Goal: Information Seeking & Learning: Find specific page/section

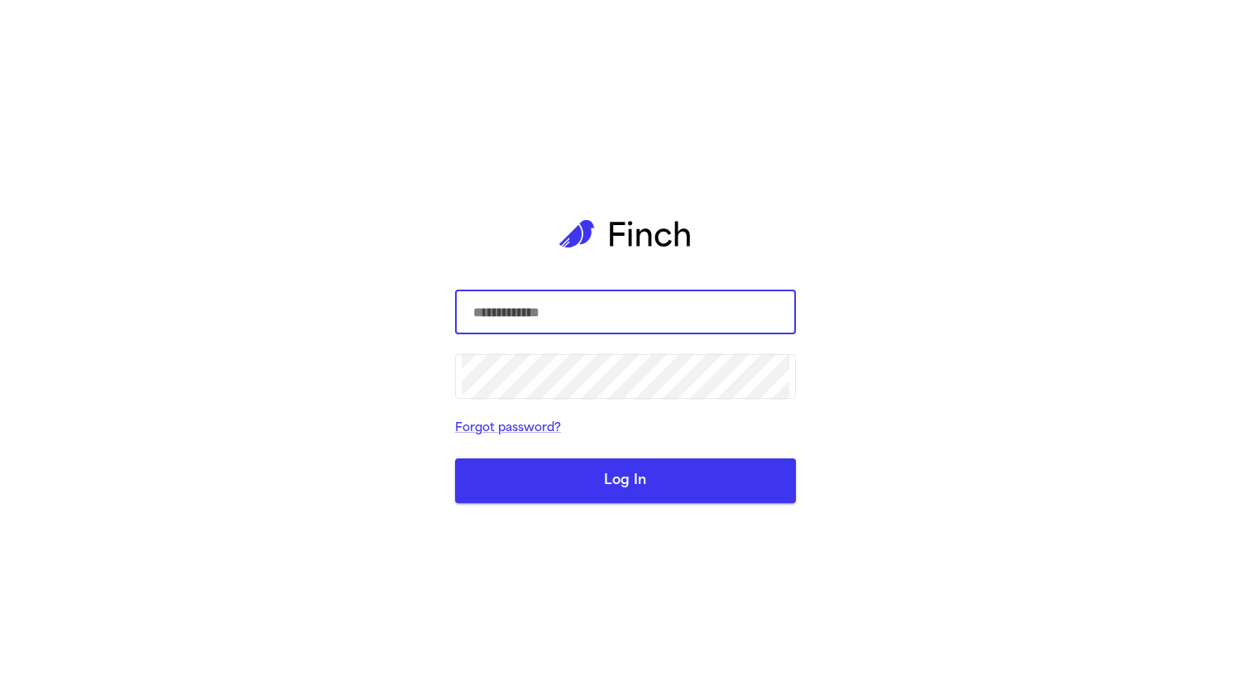
type input "**********"
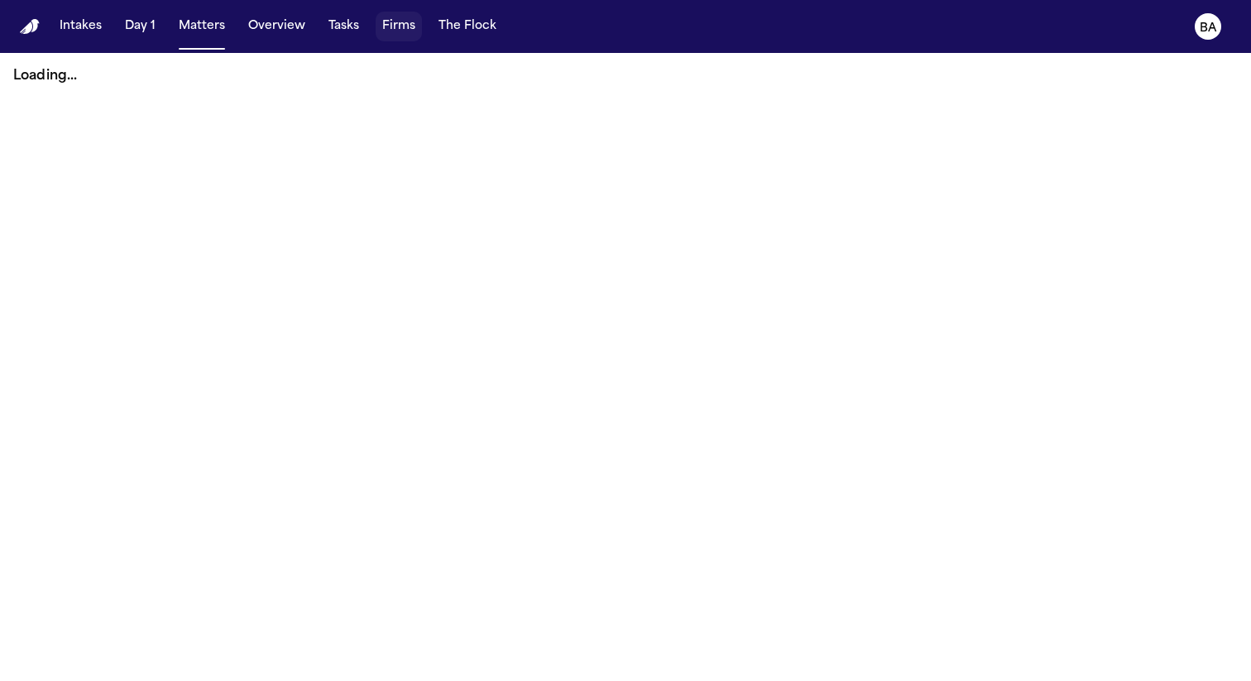
click at [378, 26] on button "Firms" at bounding box center [399, 27] width 46 height 30
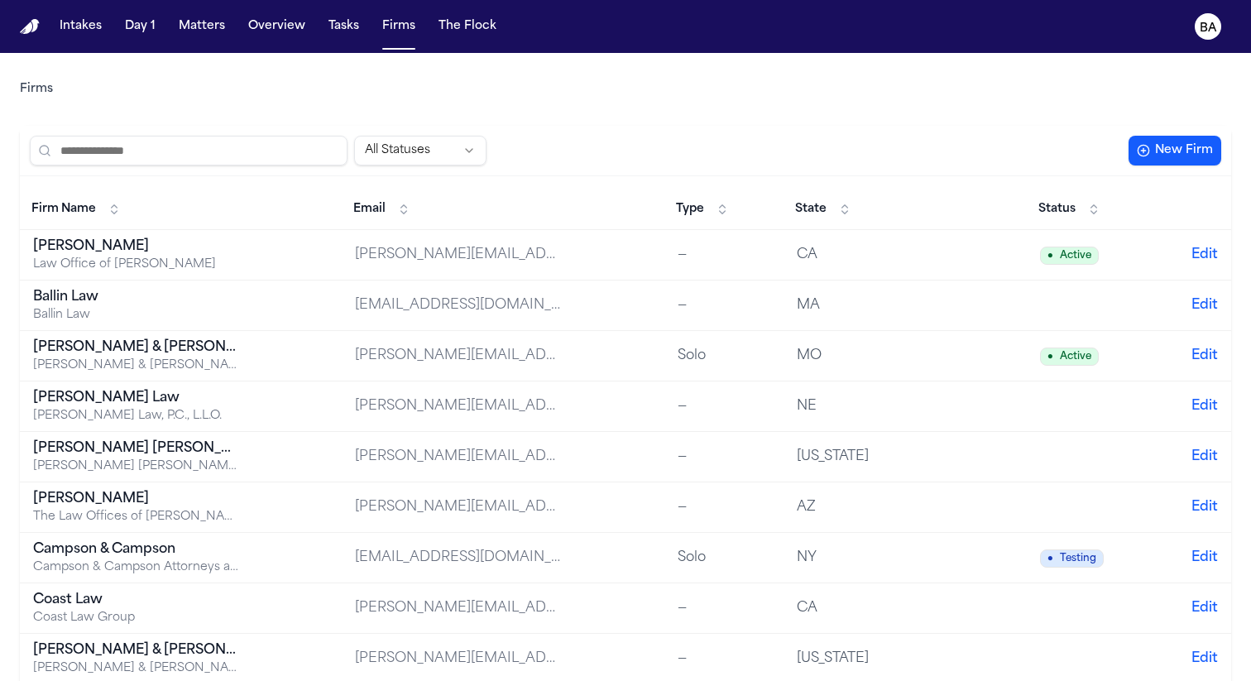
click at [112, 251] on div "[PERSON_NAME]" at bounding box center [136, 247] width 207 height 20
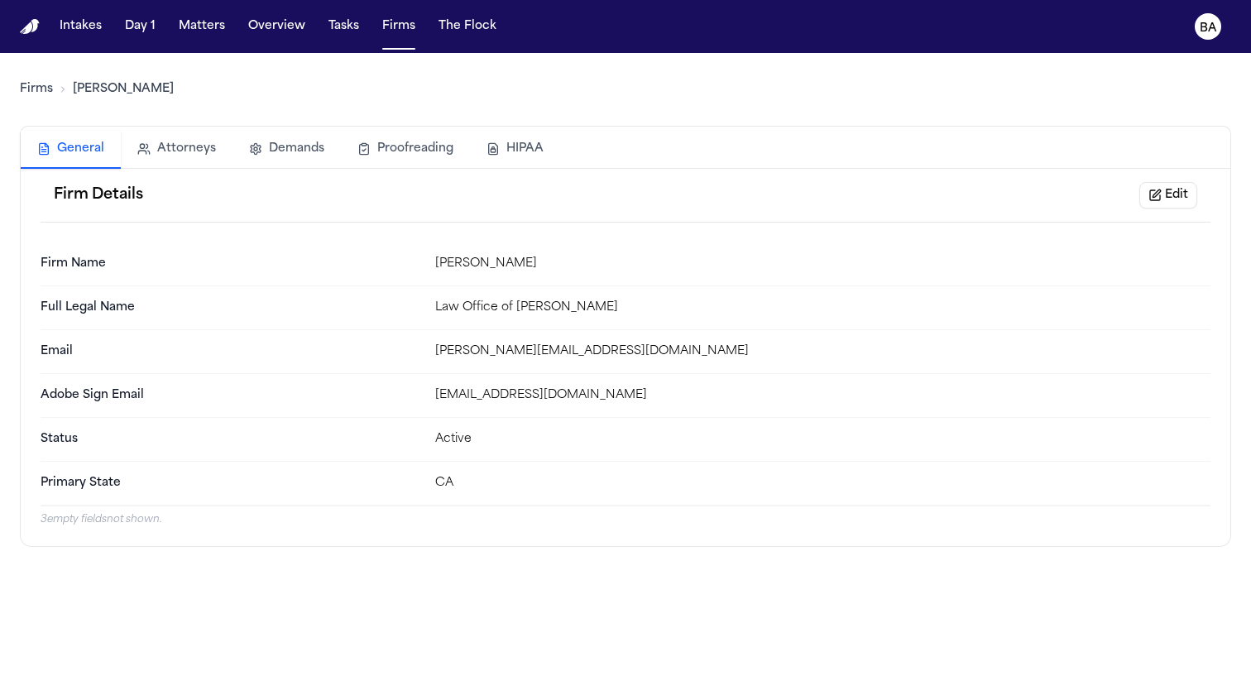
click at [522, 138] on button "HIPAA" at bounding box center [515, 149] width 90 height 36
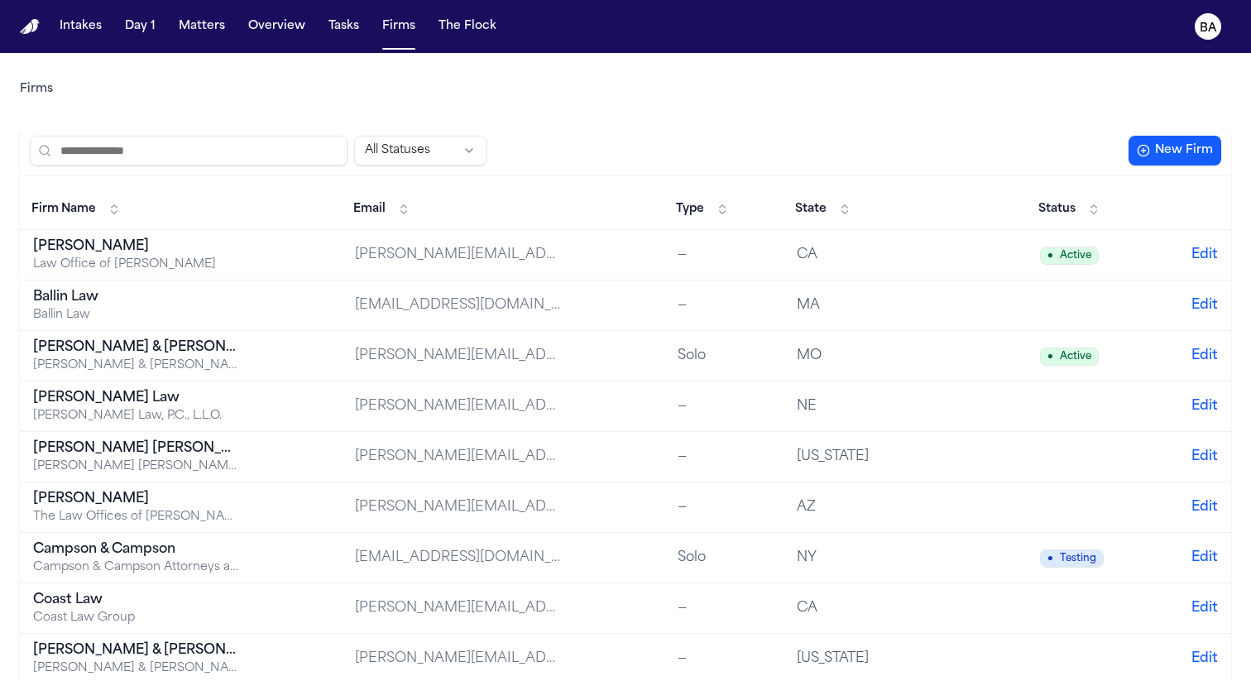
click at [144, 296] on div "Ballin Law" at bounding box center [136, 297] width 207 height 20
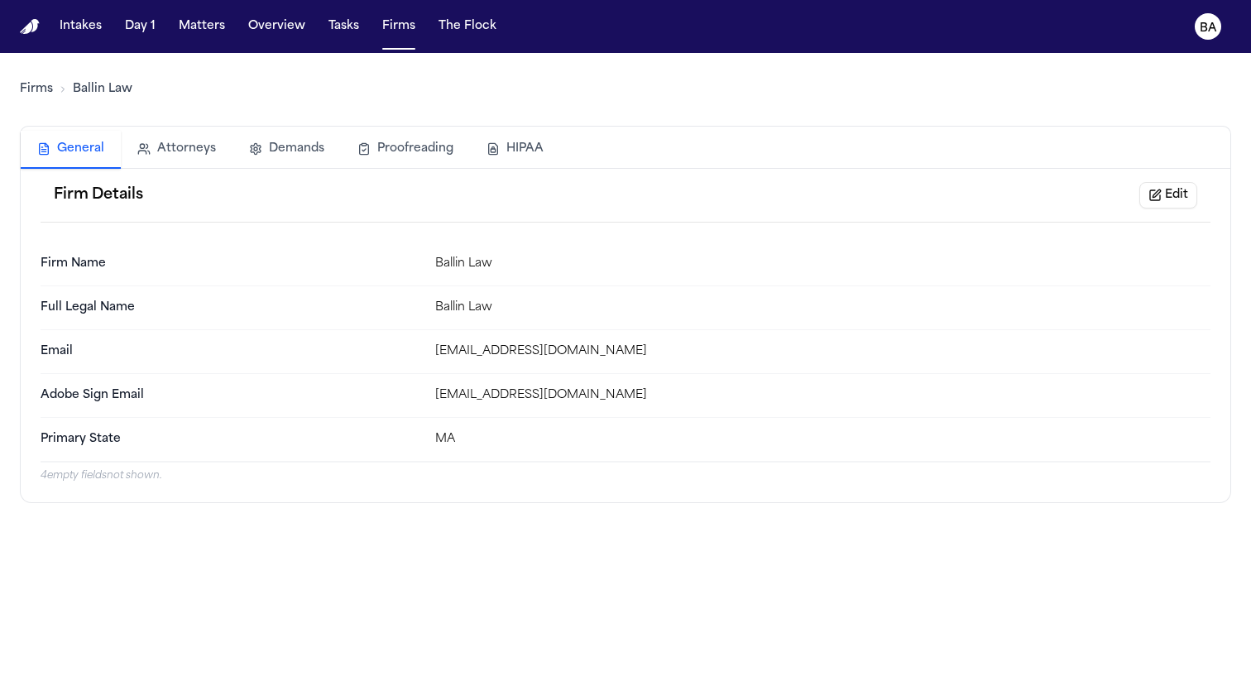
click at [534, 151] on button "HIPAA" at bounding box center [515, 149] width 90 height 36
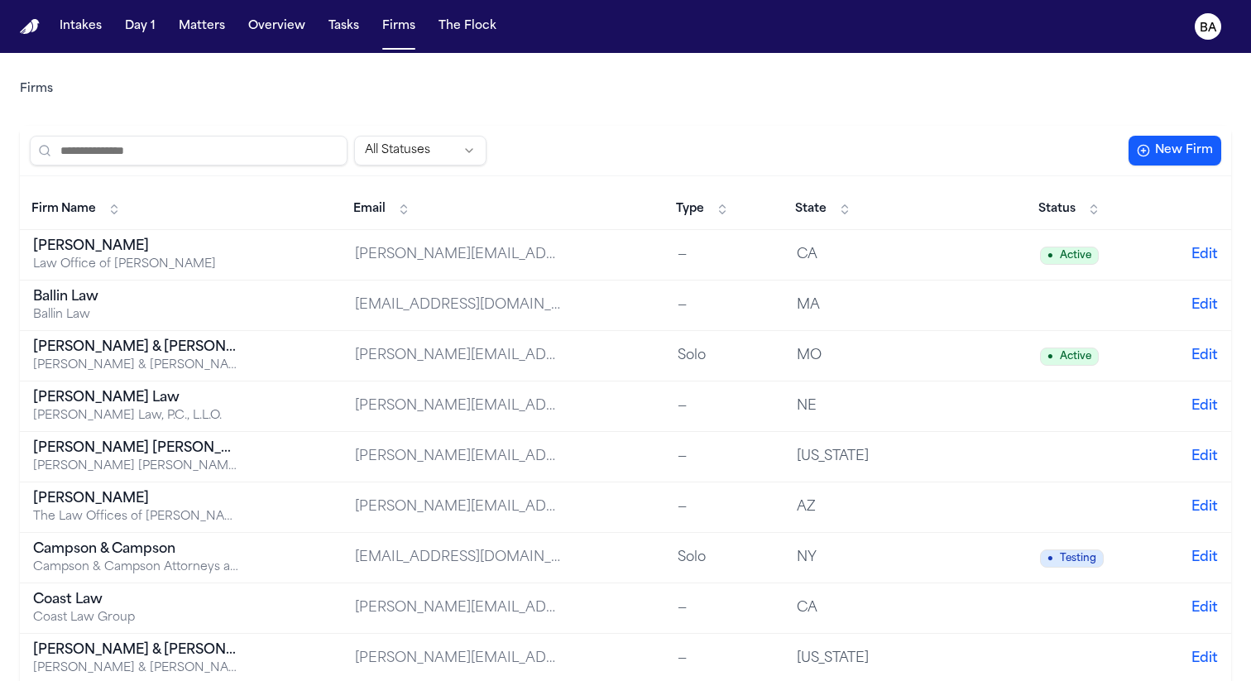
click at [251, 352] on td "[PERSON_NAME] & [PERSON_NAME] [PERSON_NAME] & [PERSON_NAME] [US_STATE] Car Acci…" at bounding box center [181, 356] width 322 height 50
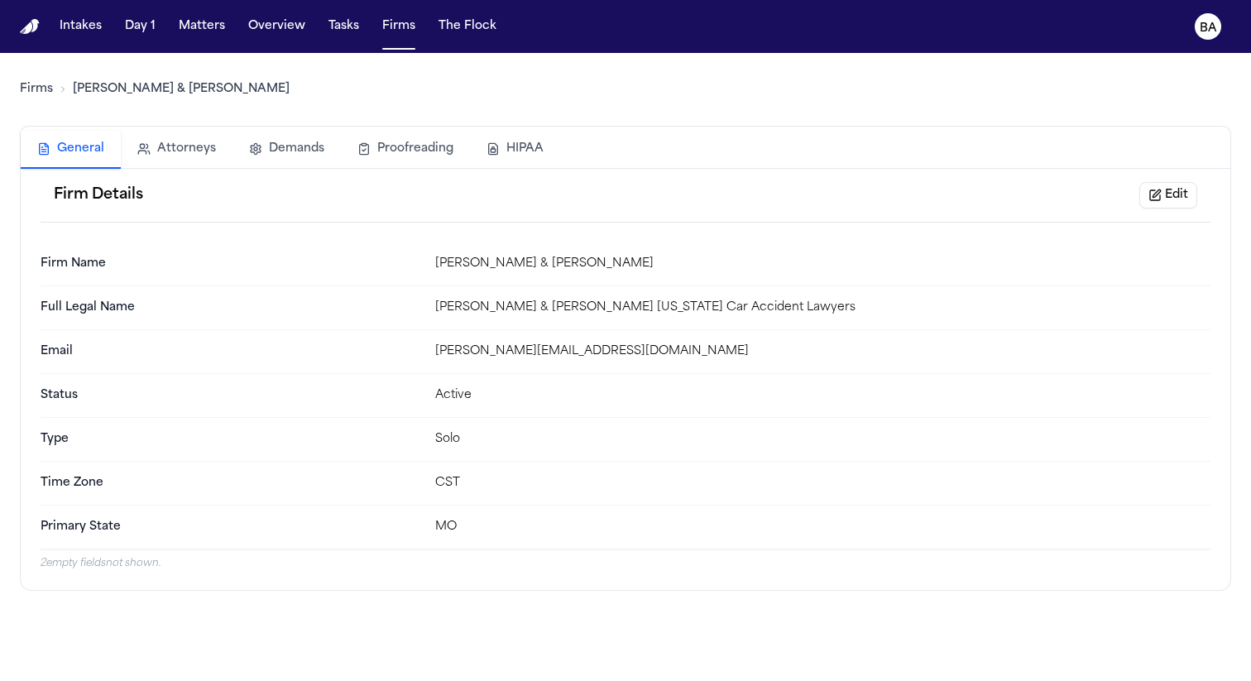
click at [519, 154] on button "HIPAA" at bounding box center [515, 149] width 90 height 36
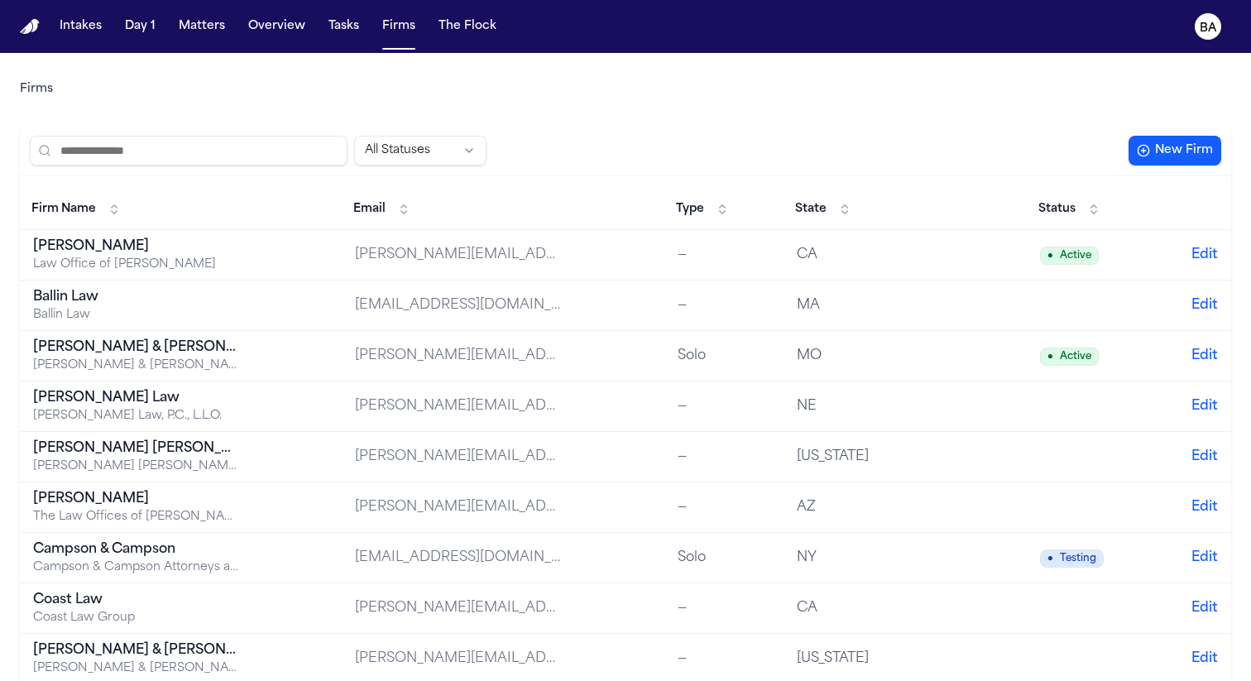
click at [270, 394] on td "[PERSON_NAME] Law [PERSON_NAME] Law, P.C., L.L.O." at bounding box center [181, 406] width 322 height 50
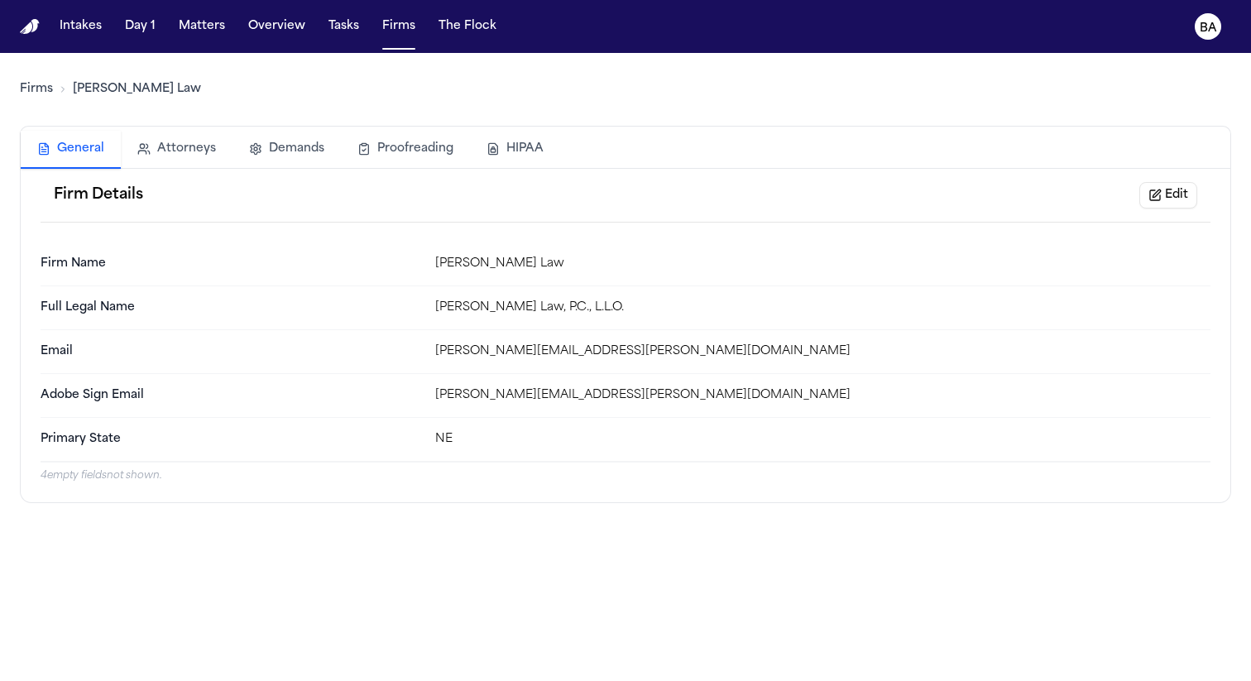
click at [523, 152] on button "HIPAA" at bounding box center [515, 149] width 90 height 36
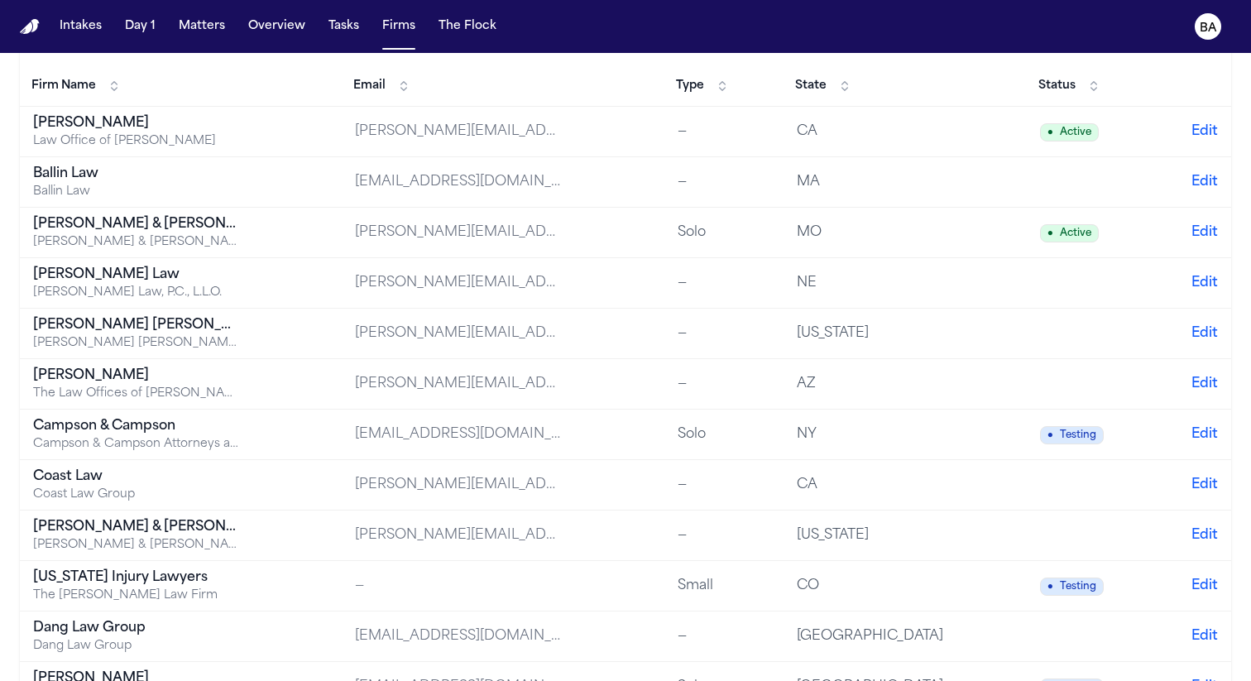
scroll to position [126, 0]
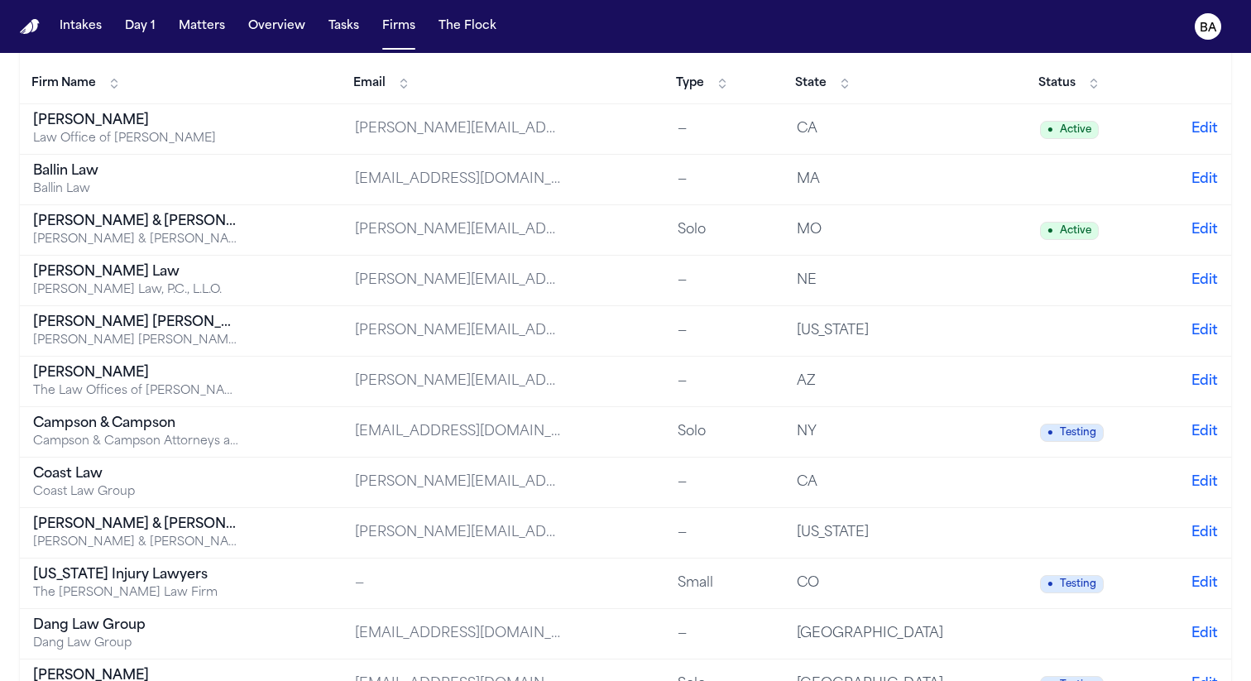
click at [253, 333] on td "[PERSON_NAME] [PERSON_NAME] [PERSON_NAME] [PERSON_NAME] Trial Attorneys" at bounding box center [181, 331] width 322 height 50
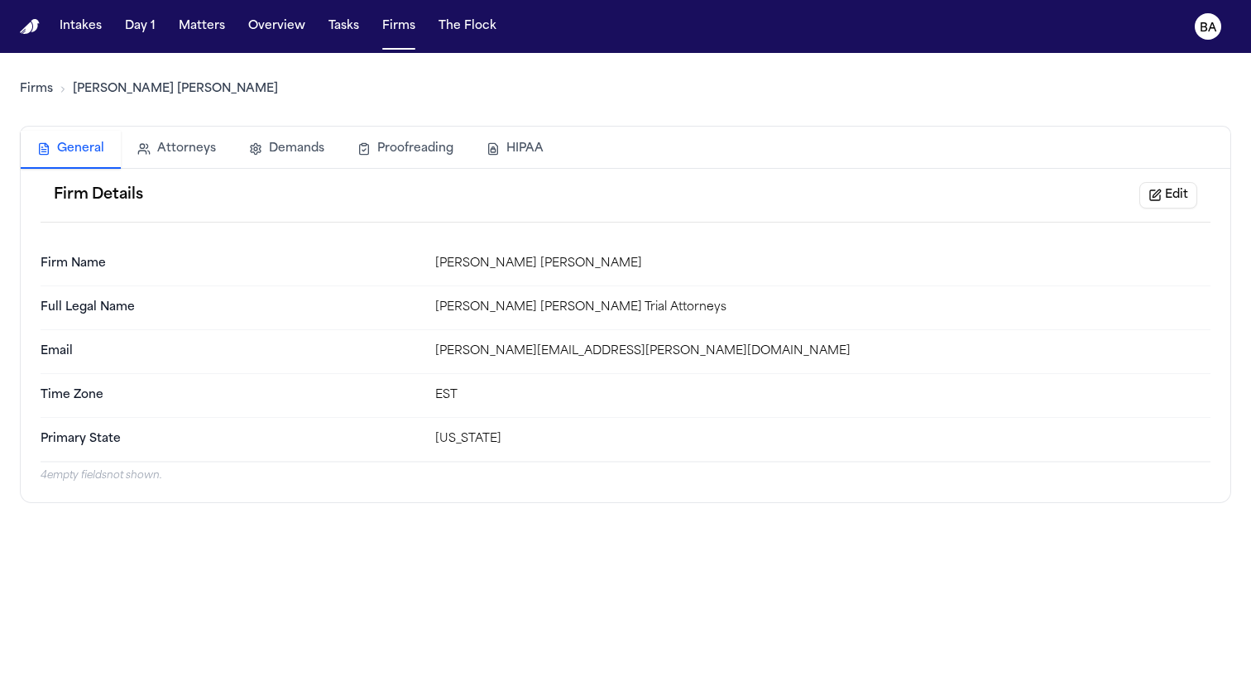
click at [546, 145] on button "HIPAA" at bounding box center [515, 149] width 90 height 36
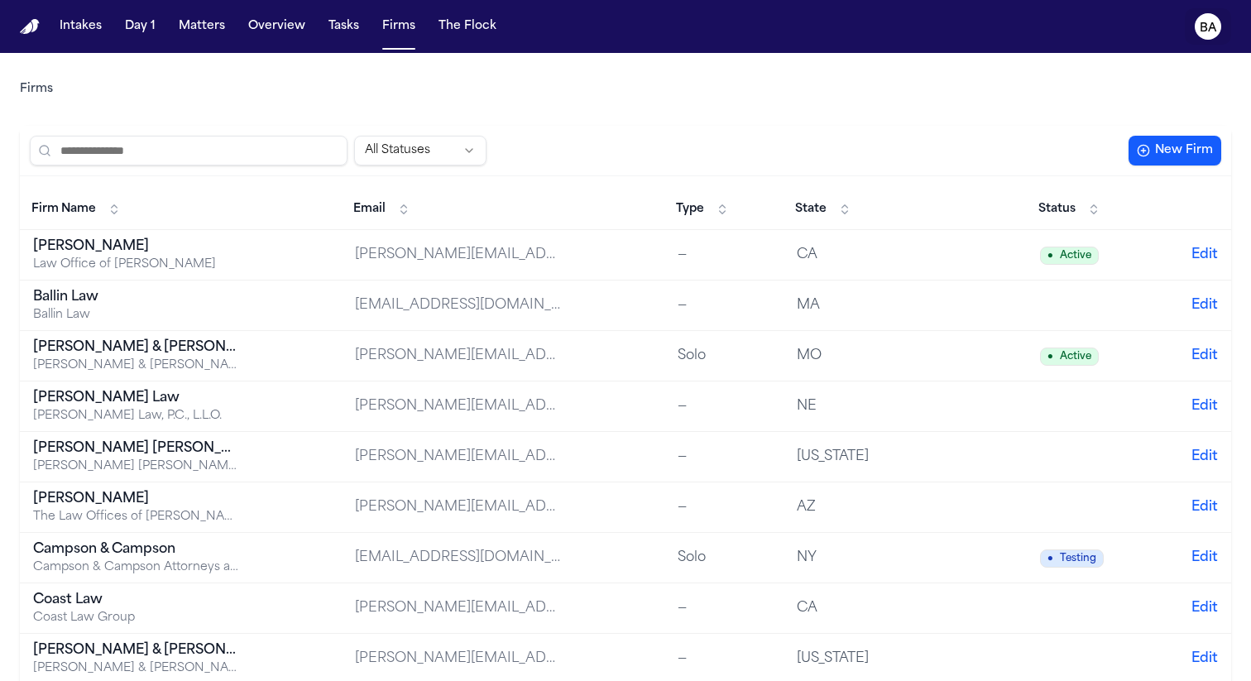
click at [1207, 22] on text "BA" at bounding box center [1207, 28] width 17 height 12
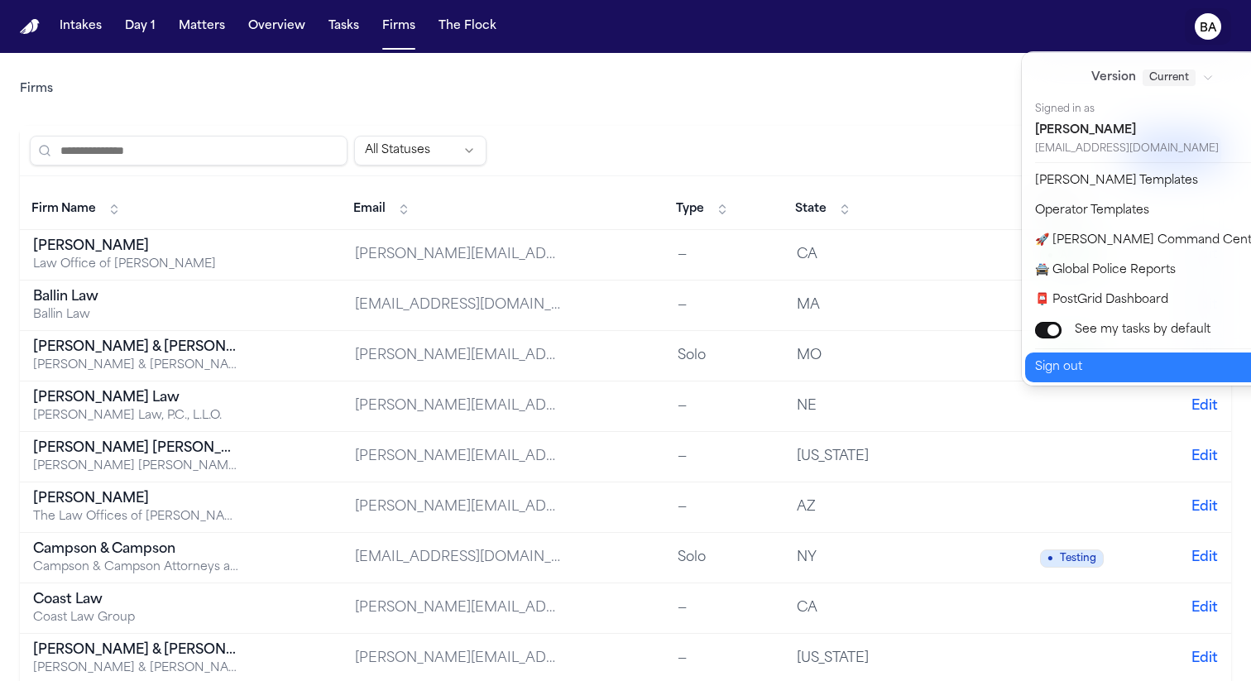
click at [1084, 362] on button "Sign out" at bounding box center [1162, 367] width 275 height 30
